Goal: Information Seeking & Learning: Learn about a topic

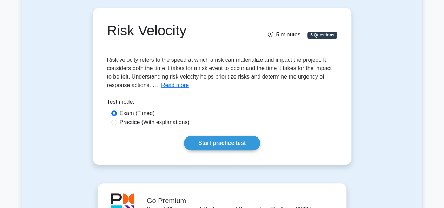
scroll to position [70, 0]
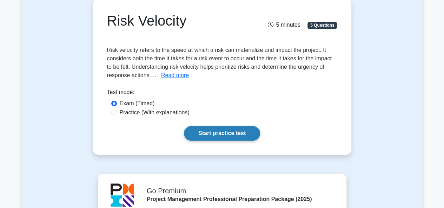
click at [216, 132] on link "Start practice test" at bounding box center [222, 133] width 76 height 15
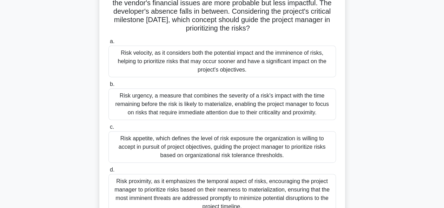
scroll to position [105, 0]
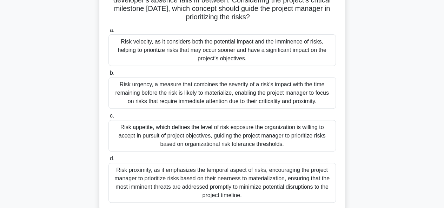
click at [148, 49] on div "Risk velocity, as it considers both the potential impact and the imminence of r…" at bounding box center [221, 50] width 227 height 32
click at [108, 33] on input "a. Risk velocity, as it considers both the potential impact and the imminence o…" at bounding box center [108, 30] width 0 height 5
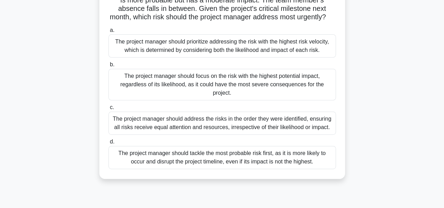
click at [192, 53] on div "The project manager should prioritize addressing the risk with the highest risk…" at bounding box center [221, 45] width 227 height 23
click at [108, 33] on input "a. The project manager should prioritize addressing the risk with the highest r…" at bounding box center [108, 30] width 0 height 5
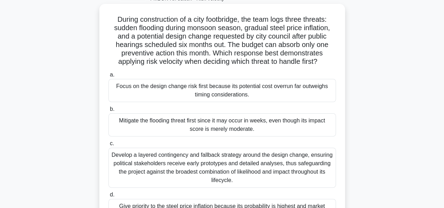
scroll to position [35, 0]
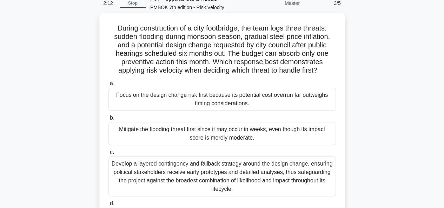
click at [205, 134] on div "Mitigate the flooding threat first since it may occur in weeks, even though its…" at bounding box center [221, 133] width 227 height 23
click at [108, 120] on input "b. Mitigate the flooding threat first since it may occur in weeks, even though …" at bounding box center [108, 118] width 0 height 5
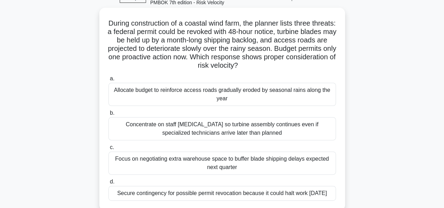
scroll to position [70, 0]
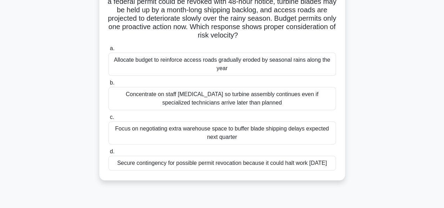
click at [177, 168] on div "Secure contingency for possible permit revocation because it could halt work wi…" at bounding box center [221, 163] width 227 height 15
click at [108, 154] on input "d. Secure contingency for possible permit revocation because it could halt work…" at bounding box center [108, 152] width 0 height 5
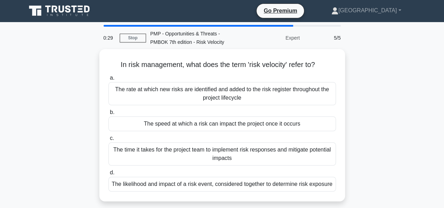
scroll to position [0, 0]
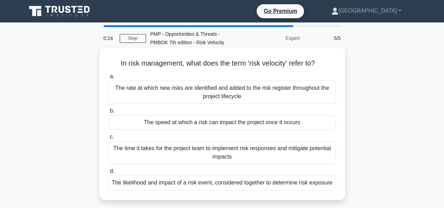
click at [177, 184] on div "The likelihood and impact of a risk event, considered together to determine ris…" at bounding box center [221, 183] width 227 height 15
click at [108, 174] on input "d. The likelihood and impact of a risk event, considered together to determine …" at bounding box center [108, 171] width 0 height 5
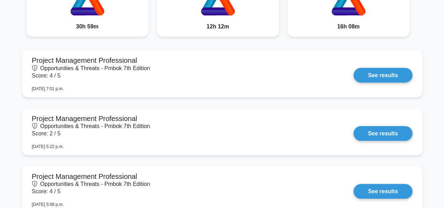
scroll to position [527, 0]
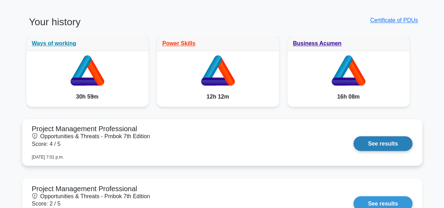
click at [383, 146] on link "See results" at bounding box center [382, 143] width 59 height 15
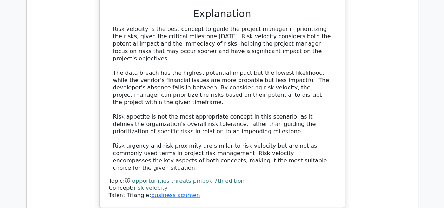
scroll to position [737, 0]
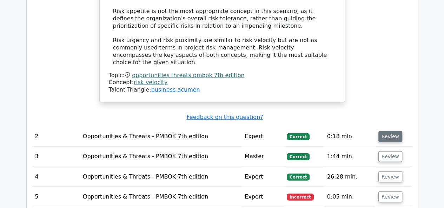
click at [385, 131] on button "Review" at bounding box center [390, 136] width 24 height 11
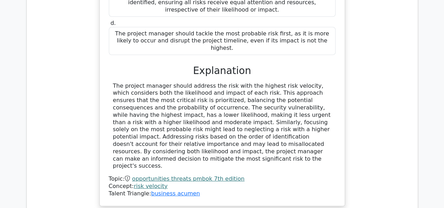
scroll to position [1123, 0]
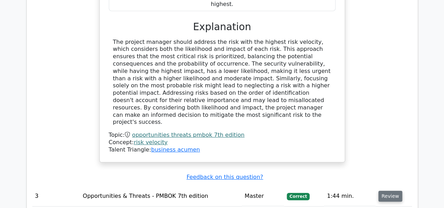
click at [384, 191] on button "Review" at bounding box center [390, 196] width 24 height 11
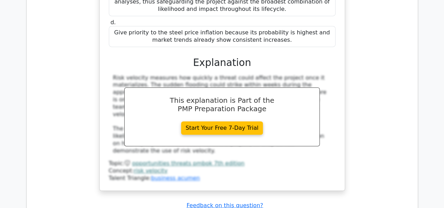
scroll to position [1509, 0]
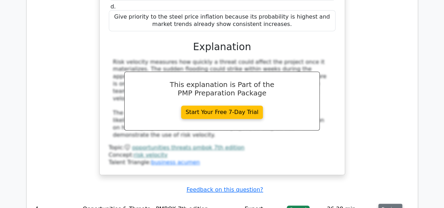
click at [386, 204] on button "Review" at bounding box center [390, 209] width 24 height 11
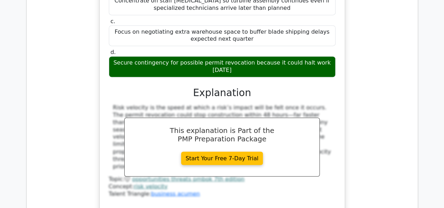
scroll to position [1860, 0]
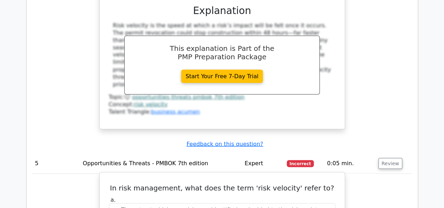
scroll to position [1931, 0]
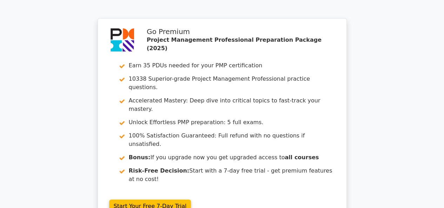
scroll to position [2460, 0]
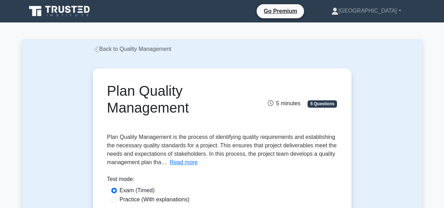
scroll to position [70, 0]
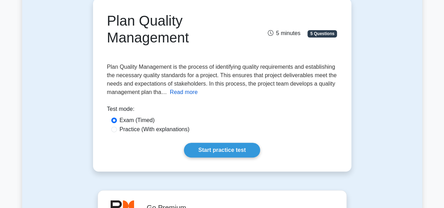
click at [176, 94] on button "Read more" at bounding box center [184, 92] width 28 height 8
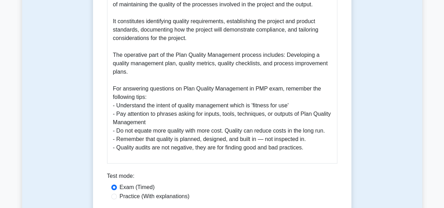
scroll to position [281, 0]
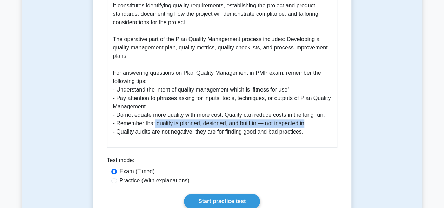
drag, startPoint x: 155, startPoint y: 124, endPoint x: 305, endPoint y: 126, distance: 149.9
click at [305, 126] on p "The Plan Quality Management process is a critical component of project manageme…" at bounding box center [222, 52] width 218 height 168
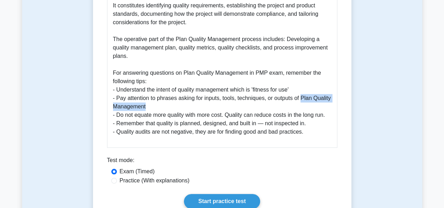
drag, startPoint x: 302, startPoint y: 100, endPoint x: 325, endPoint y: 106, distance: 24.4
click at [325, 106] on p "The Plan Quality Management process is a critical component of project manageme…" at bounding box center [222, 52] width 218 height 168
click at [223, 106] on p "The Plan Quality Management process is a critical component of project manageme…" at bounding box center [222, 52] width 218 height 168
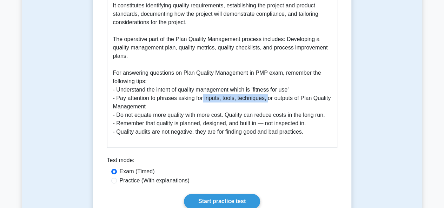
drag, startPoint x: 202, startPoint y: 99, endPoint x: 267, endPoint y: 100, distance: 64.9
click at [267, 100] on p "The Plan Quality Management process is a critical component of project manageme…" at bounding box center [222, 52] width 218 height 168
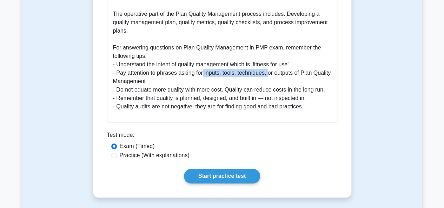
scroll to position [351, 0]
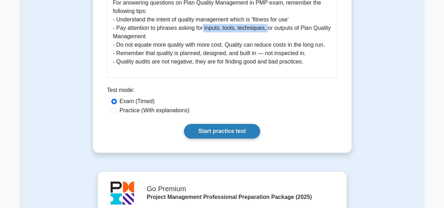
click at [227, 130] on link "Start practice test" at bounding box center [222, 131] width 76 height 15
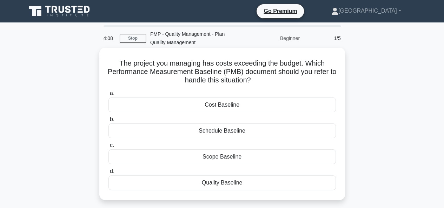
click at [218, 182] on div "Quality Baseline" at bounding box center [221, 183] width 227 height 15
click at [108, 174] on input "d. Quality Baseline" at bounding box center [108, 171] width 0 height 5
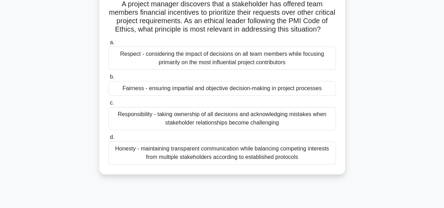
scroll to position [70, 0]
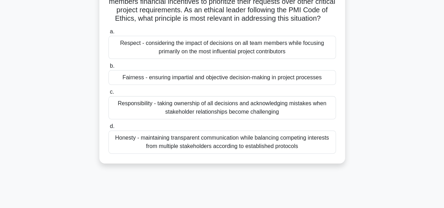
click at [222, 85] on div "Fairness - ensuring impartial and objective decision-making in project processes" at bounding box center [221, 77] width 227 height 15
click at [108, 68] on input "b. Fairness - ensuring impartial and objective decision-making in project proce…" at bounding box center [108, 66] width 0 height 5
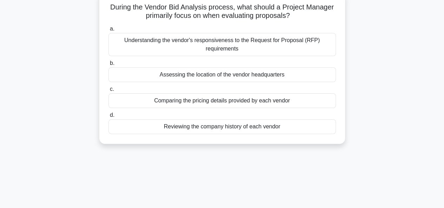
scroll to position [35, 0]
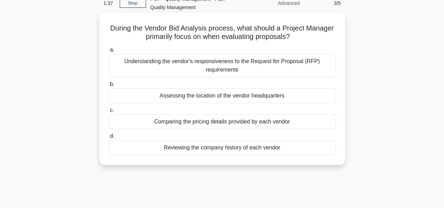
click at [223, 148] on div "Reviewing the company history of each vendor" at bounding box center [221, 147] width 227 height 15
click at [108, 139] on input "d. Reviewing the company history of each vendor" at bounding box center [108, 136] width 0 height 5
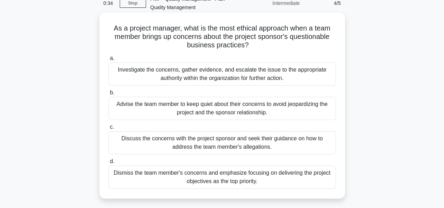
click at [179, 77] on div "Investigate the concerns, gather evidence, and escalate the issue to the approp…" at bounding box center [221, 73] width 227 height 23
click at [108, 61] on input "a. Investigate the concerns, gather evidence, and escalate the issue to the app…" at bounding box center [108, 58] width 0 height 5
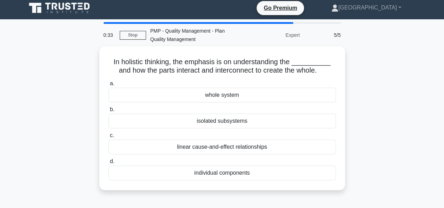
scroll to position [0, 0]
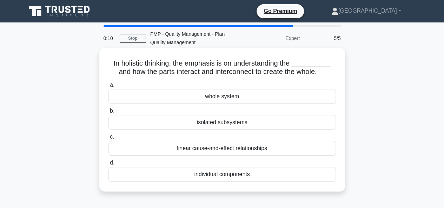
click at [200, 148] on div "linear cause-and-effect relationships" at bounding box center [221, 148] width 227 height 15
click at [108, 139] on input "c. linear cause-and-effect relationships" at bounding box center [108, 137] width 0 height 5
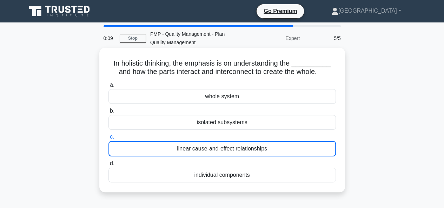
click at [209, 174] on div "individual components" at bounding box center [221, 175] width 227 height 15
click at [108, 166] on input "d. individual components" at bounding box center [108, 163] width 0 height 5
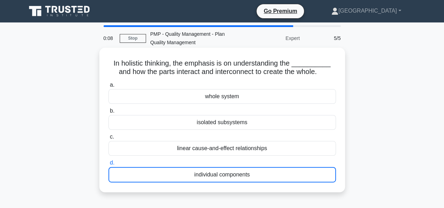
click at [208, 175] on div "individual components" at bounding box center [221, 174] width 227 height 15
click at [108, 165] on input "d. individual components" at bounding box center [108, 163] width 0 height 5
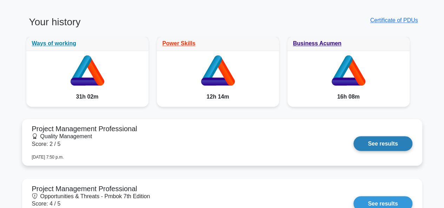
scroll to position [597, 0]
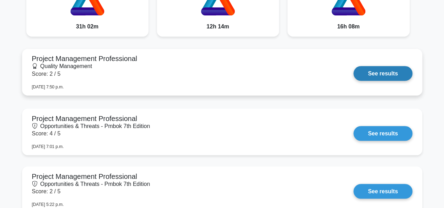
click at [397, 68] on link "See results" at bounding box center [382, 73] width 59 height 15
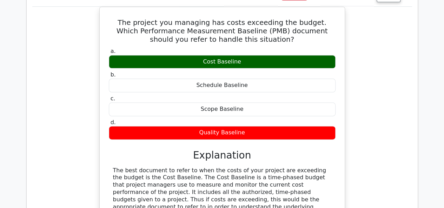
scroll to position [386, 0]
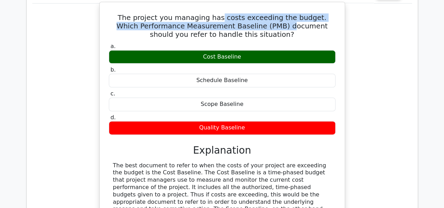
drag, startPoint x: 214, startPoint y: 14, endPoint x: 251, endPoint y: 25, distance: 38.5
click at [251, 24] on h5 "The project you managing has costs exceeding the budget. Which Performance Meas…" at bounding box center [222, 25] width 228 height 25
drag, startPoint x: 200, startPoint y: 49, endPoint x: 243, endPoint y: 65, distance: 45.8
click at [243, 65] on div "a. Cost Baseline b. Schedule Baseline c." at bounding box center [222, 88] width 235 height 95
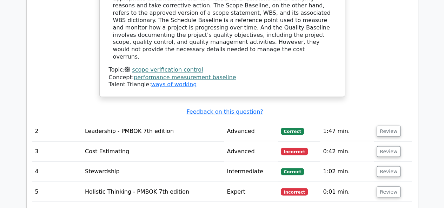
scroll to position [632, 0]
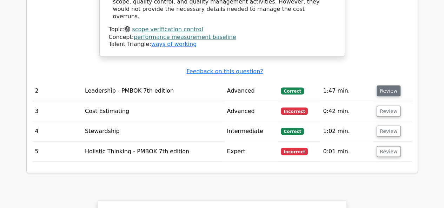
click at [385, 85] on button "Review" at bounding box center [389, 90] width 24 height 11
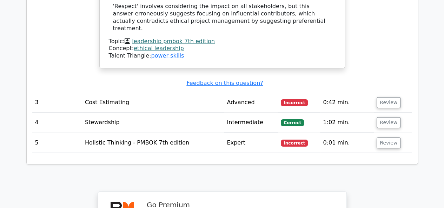
scroll to position [1123, 0]
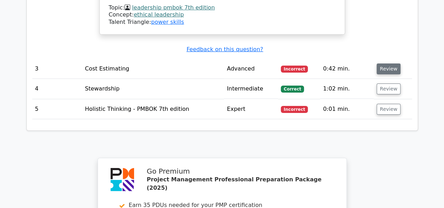
click at [383, 64] on button "Review" at bounding box center [389, 69] width 24 height 11
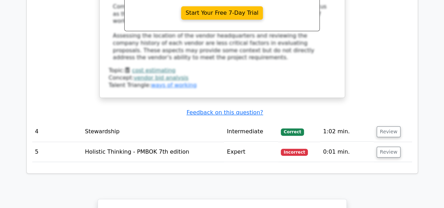
scroll to position [1439, 0]
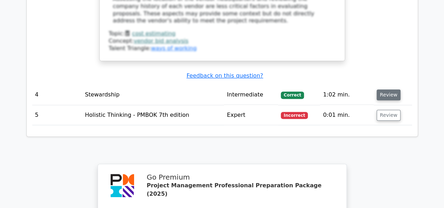
click at [389, 90] on button "Review" at bounding box center [389, 95] width 24 height 11
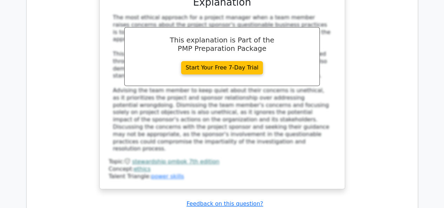
scroll to position [1755, 0]
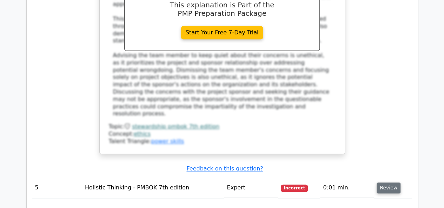
click at [389, 183] on button "Review" at bounding box center [389, 188] width 24 height 11
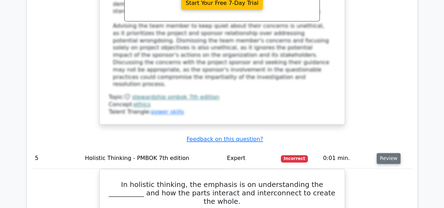
scroll to position [1825, 0]
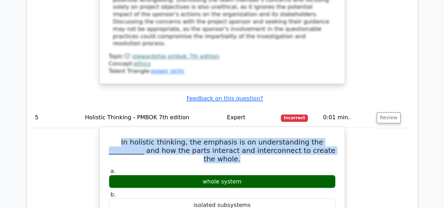
drag, startPoint x: 320, startPoint y: 87, endPoint x: 103, endPoint y: 75, distance: 217.6
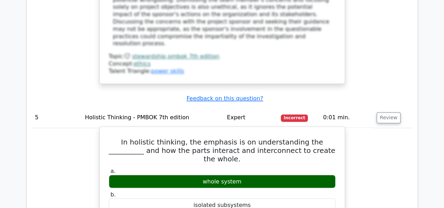
click at [204, 175] on div "whole system" at bounding box center [222, 182] width 227 height 14
drag, startPoint x: 196, startPoint y: 103, endPoint x: 262, endPoint y: 111, distance: 66.5
click at [261, 175] on div "whole system" at bounding box center [222, 182] width 227 height 14
click at [275, 191] on label "b. isolated subsystems" at bounding box center [222, 201] width 227 height 21
drag, startPoint x: 320, startPoint y: 87, endPoint x: 209, endPoint y: 100, distance: 111.7
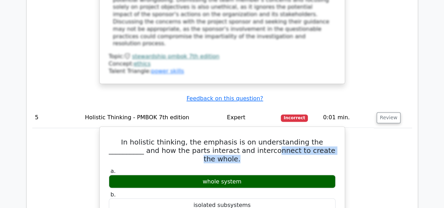
click at [234, 138] on h5 "In holistic thinking, the emphasis is on understanding the __________ and how t…" at bounding box center [222, 150] width 228 height 25
drag, startPoint x: 199, startPoint y: 105, endPoint x: 276, endPoint y: 115, distance: 77.8
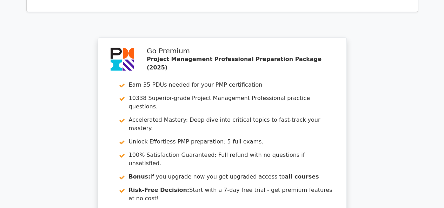
scroll to position [2237, 0]
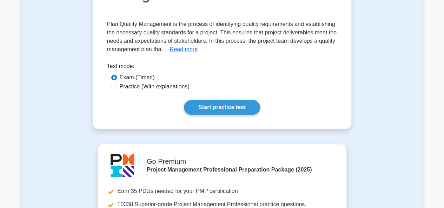
scroll to position [140, 0]
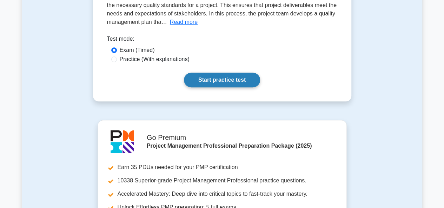
click at [213, 80] on link "Start practice test" at bounding box center [222, 80] width 76 height 15
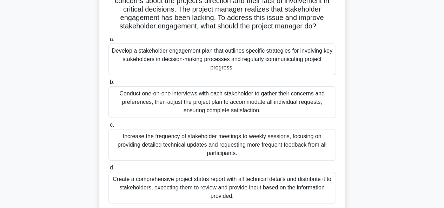
scroll to position [70, 0]
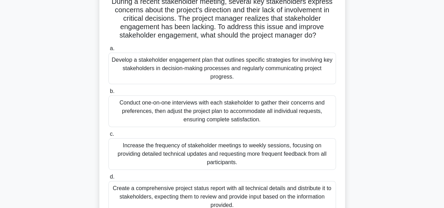
click at [186, 69] on div "Develop a stakeholder engagement plan that outlines specific strategies for inv…" at bounding box center [221, 69] width 227 height 32
click at [108, 51] on input "a. Develop a stakeholder engagement plan that outlines specific strategies for …" at bounding box center [108, 48] width 0 height 5
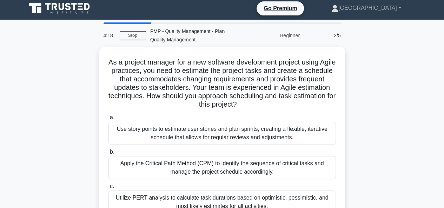
scroll to position [0, 0]
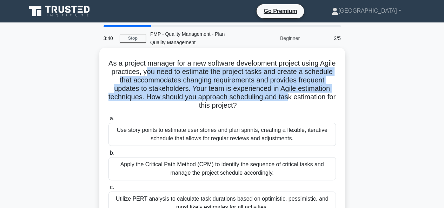
drag, startPoint x: 168, startPoint y: 76, endPoint x: 330, endPoint y: 100, distance: 164.3
click at [330, 100] on h5 "As a project manager for a new software development project using Agile practic…" at bounding box center [222, 84] width 229 height 51
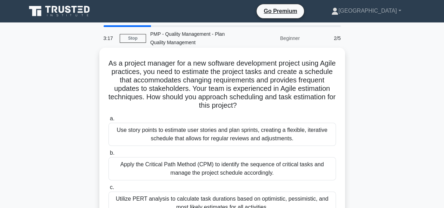
click at [163, 131] on div "Use story points to estimate user stories and plan sprints, creating a flexible…" at bounding box center [221, 134] width 227 height 23
click at [108, 121] on input "a. Use story points to estimate user stories and plan sprints, creating a flexi…" at bounding box center [108, 119] width 0 height 5
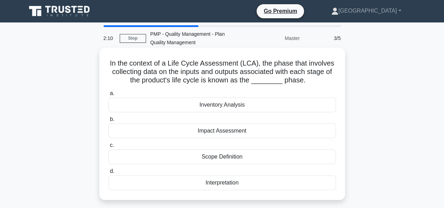
click at [218, 157] on div "Scope Definition" at bounding box center [221, 157] width 227 height 15
click at [108, 148] on input "c. Scope Definition" at bounding box center [108, 145] width 0 height 5
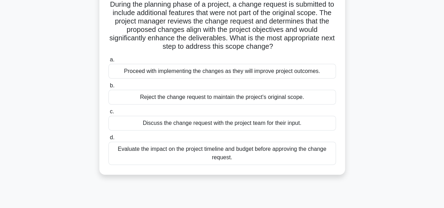
scroll to position [70, 0]
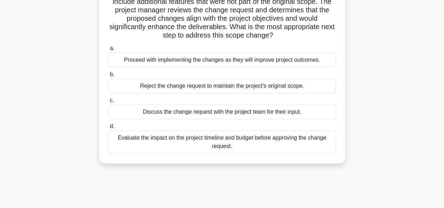
click at [192, 144] on div "Evaluate the impact on the project timeline and budget before approving the cha…" at bounding box center [221, 142] width 227 height 23
click at [108, 129] on input "d. Evaluate the impact on the project timeline and budget before approving the …" at bounding box center [108, 126] width 0 height 5
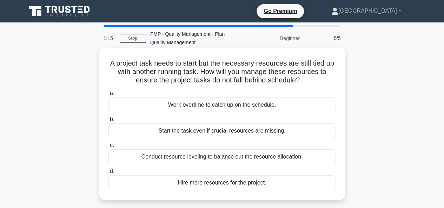
scroll to position [35, 0]
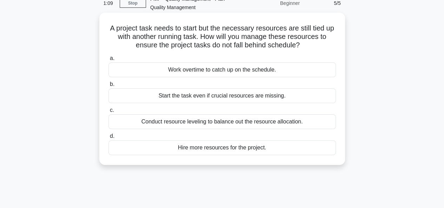
click at [203, 121] on div "Conduct resource leveling to balance out the resource allocation." at bounding box center [221, 121] width 227 height 15
click at [108, 113] on input "c. Conduct resource leveling to balance out the resource allocation." at bounding box center [108, 110] width 0 height 5
